Goal: Go to known website: Access a specific website the user already knows

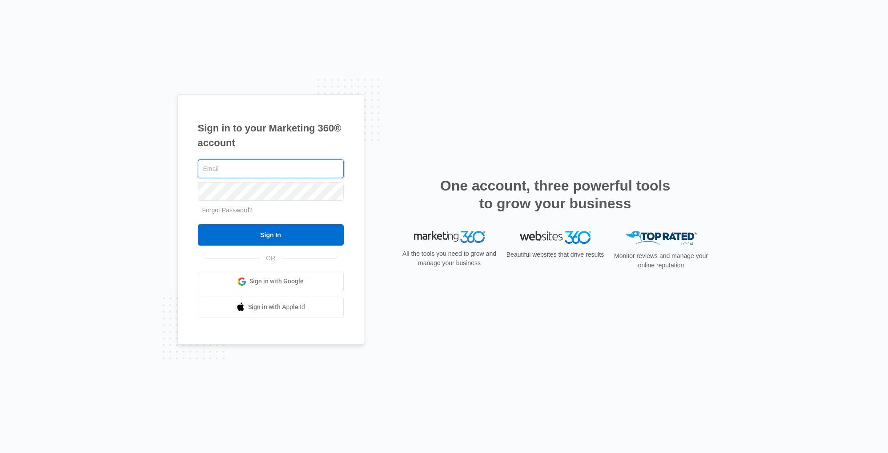
click at [272, 164] on input "text" at bounding box center [271, 169] width 146 height 19
type input "[PERSON_NAME][EMAIL_ADDRESS][PERSON_NAME][DOMAIN_NAME]"
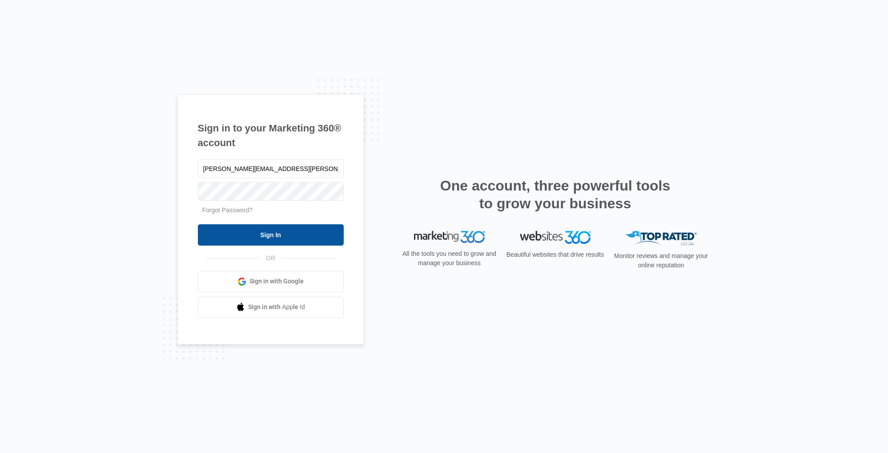
click at [267, 230] on input "Sign In" at bounding box center [271, 234] width 146 height 21
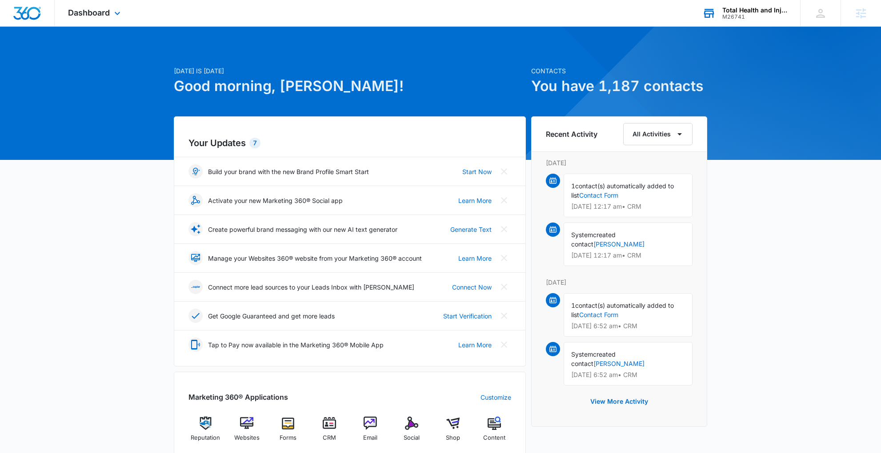
click at [752, 19] on div "M26741" at bounding box center [754, 17] width 65 height 6
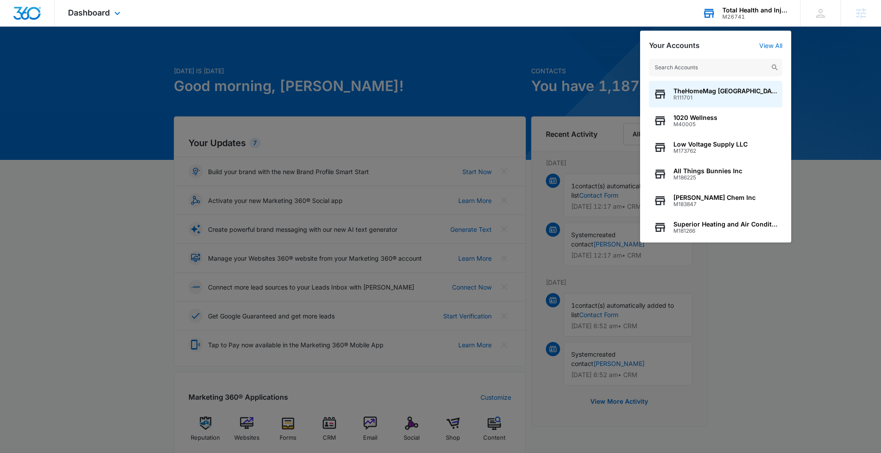
click at [697, 66] on input "text" at bounding box center [715, 68] width 133 height 18
type input "M33858"
click at [710, 96] on span "M33858" at bounding box center [714, 98] width 83 height 6
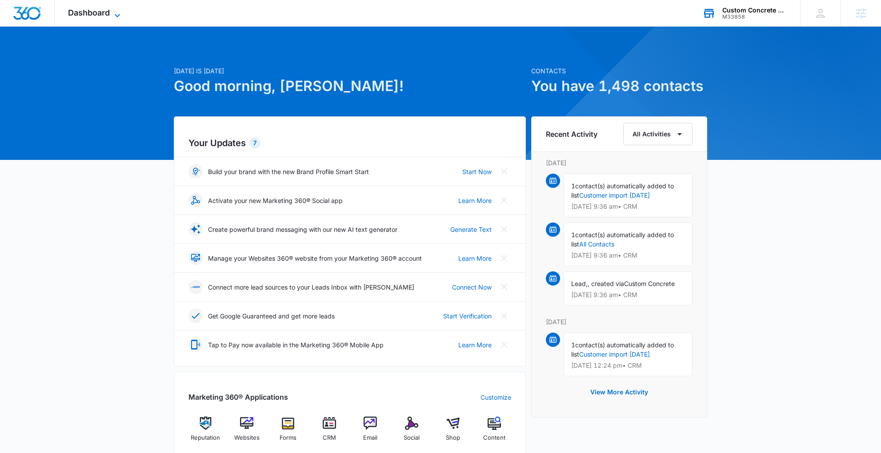
click at [114, 12] on icon at bounding box center [117, 15] width 11 height 11
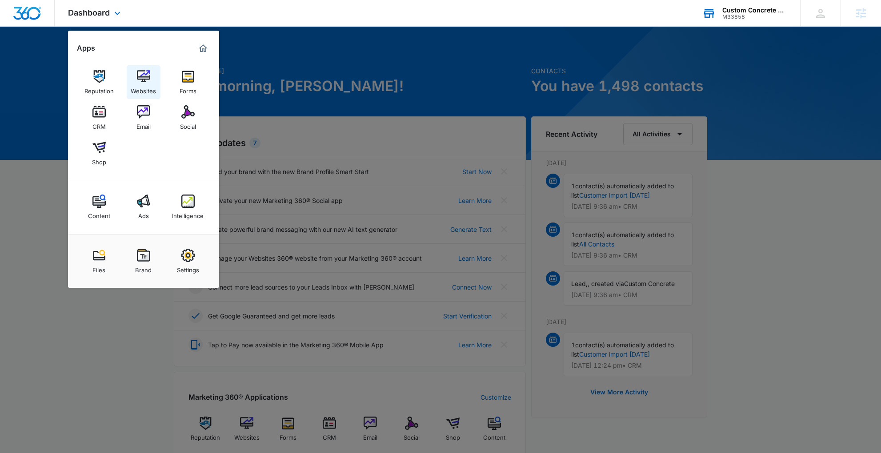
click at [140, 73] on img at bounding box center [143, 76] width 13 height 13
